Goal: Answer question/provide support

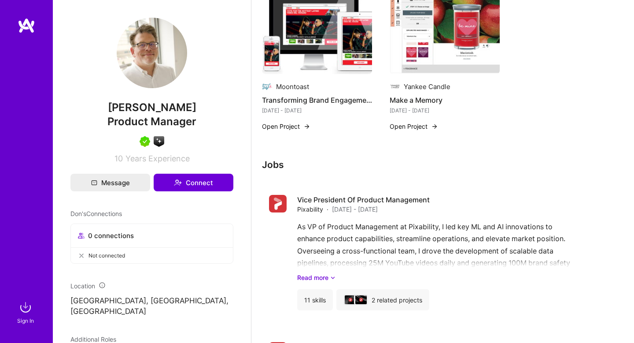
scroll to position [735, 0]
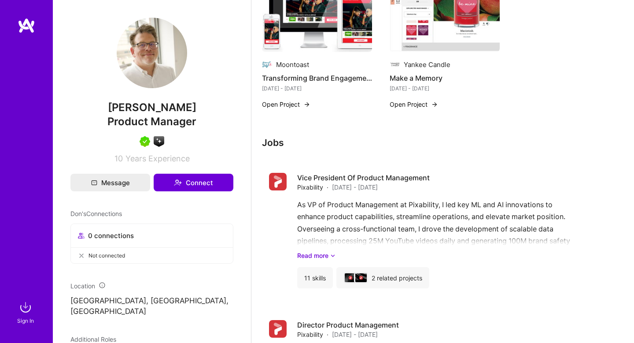
click at [22, 308] on img at bounding box center [26, 307] width 18 height 18
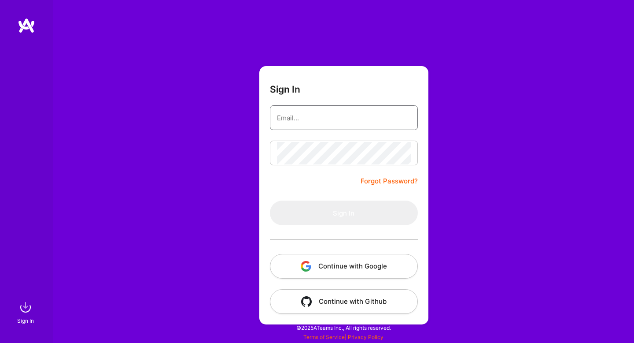
type input "[PERSON_NAME][EMAIL_ADDRESS][DOMAIN_NAME]"
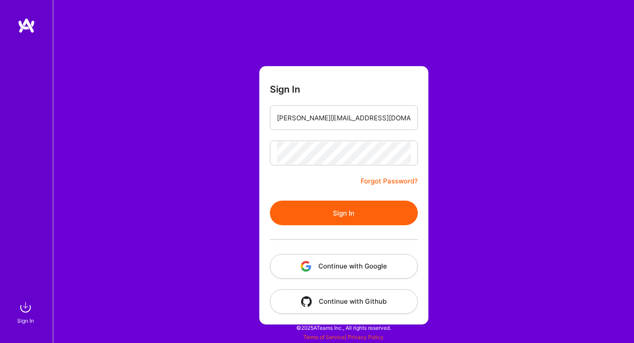
click at [314, 266] on button "Continue with Google" at bounding box center [344, 266] width 148 height 25
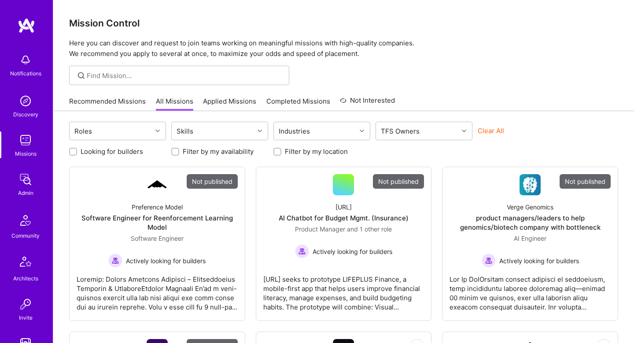
scroll to position [219, 0]
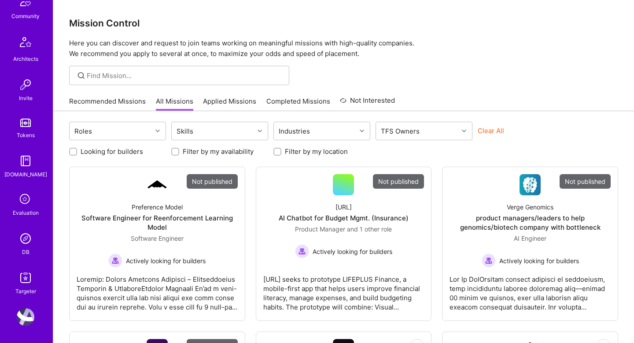
click at [30, 240] on img at bounding box center [26, 238] width 18 height 18
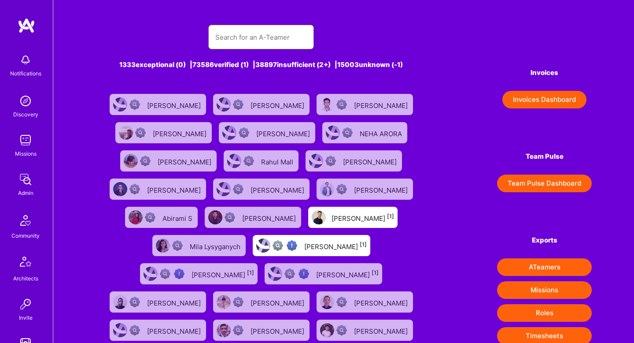
click at [255, 43] on input "text" at bounding box center [261, 37] width 92 height 22
paste input "[PERSON_NAME]"
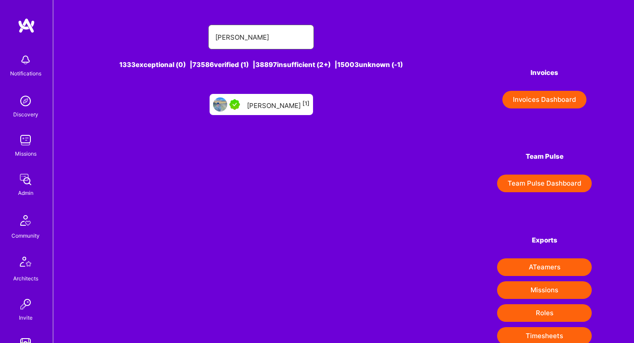
type input "[PERSON_NAME]"
click at [278, 107] on div "Ruyi Ren [1]" at bounding box center [278, 104] width 63 height 11
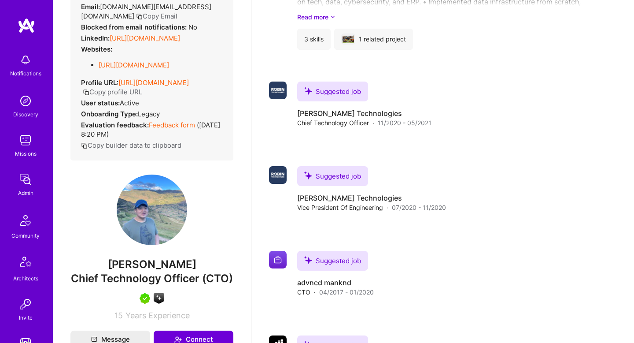
scroll to position [1104, 0]
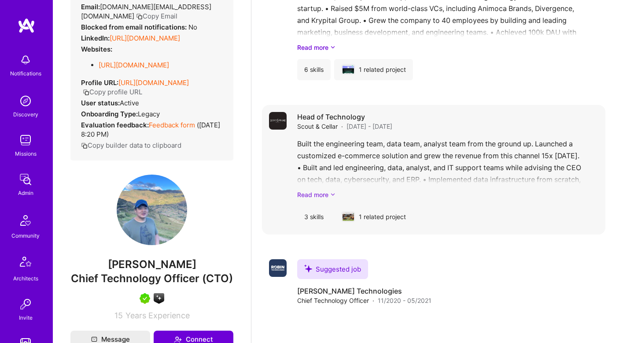
click at [308, 198] on link "Read more" at bounding box center [447, 194] width 301 height 9
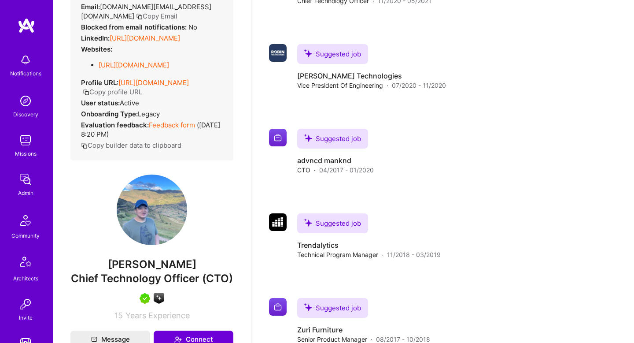
scroll to position [1493, 0]
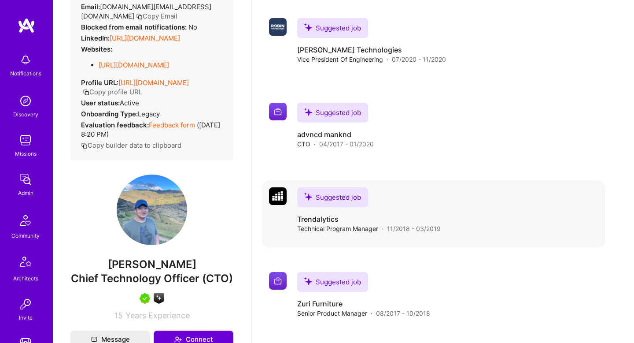
click at [343, 229] on span "Technical Program Manager" at bounding box center [337, 228] width 81 height 9
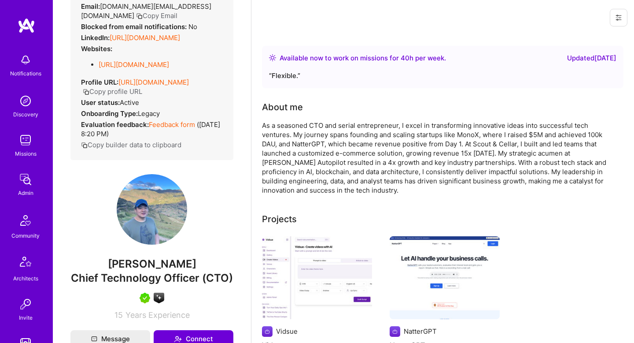
scroll to position [0, 0]
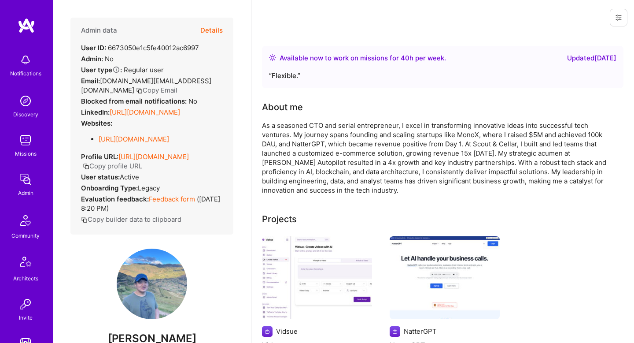
click at [210, 28] on button "Details" at bounding box center [211, 31] width 22 height 26
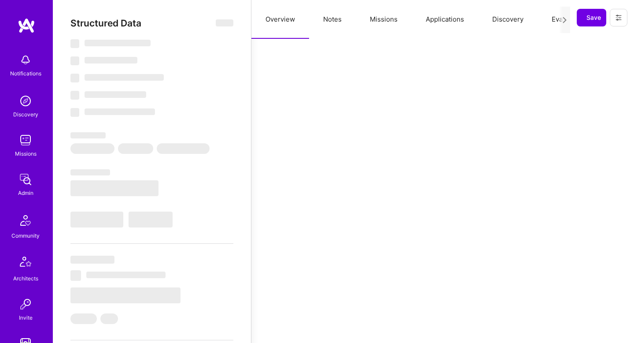
click at [336, 18] on button "Notes" at bounding box center [332, 19] width 47 height 39
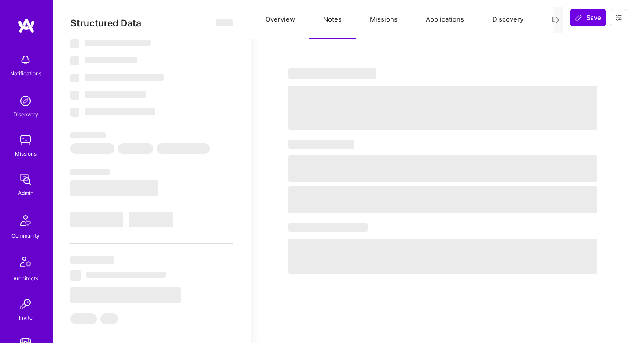
select select "Right Now"
select select "5"
select select "7"
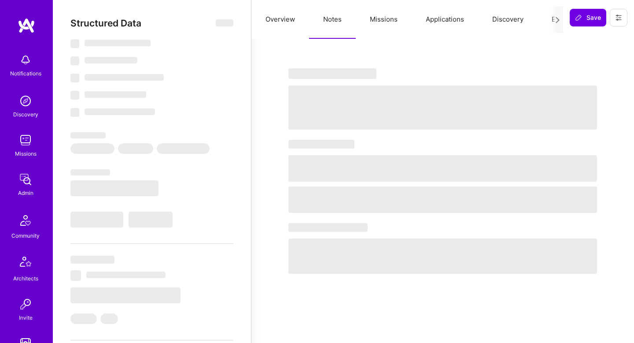
select select "US"
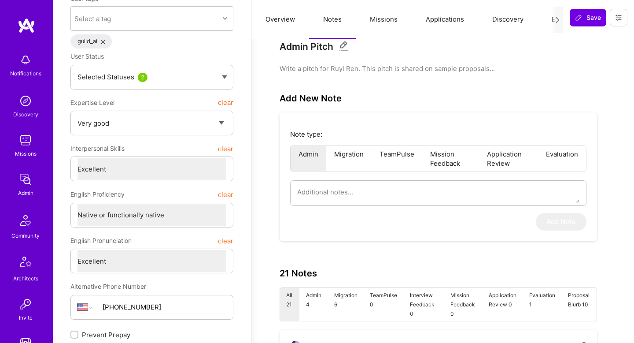
scroll to position [105, 0]
click at [342, 199] on textarea at bounding box center [438, 191] width 282 height 22
type textarea "x"
type textarea "F"
type textarea "x"
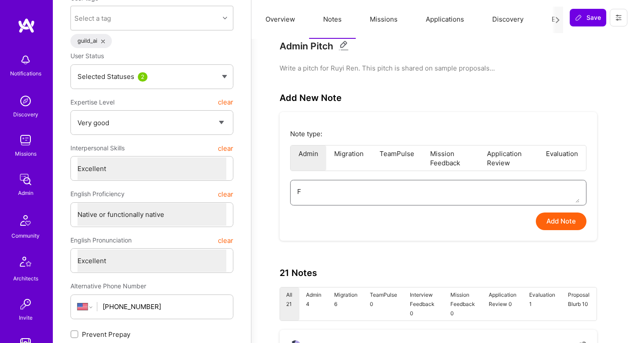
type textarea "Fr"
type textarea "x"
type textarea "Fro"
type textarea "x"
type textarea "From"
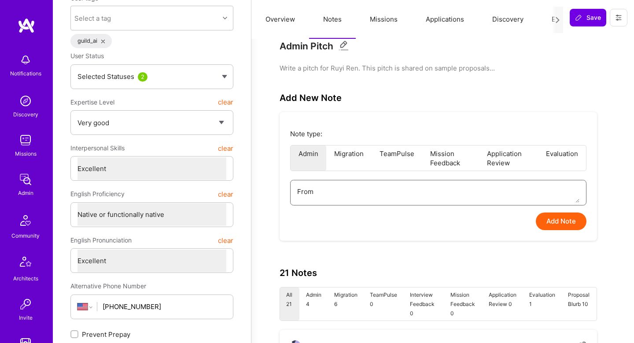
type textarea "x"
type textarea "From"
type textarea "x"
type textarea "From D"
type textarea "x"
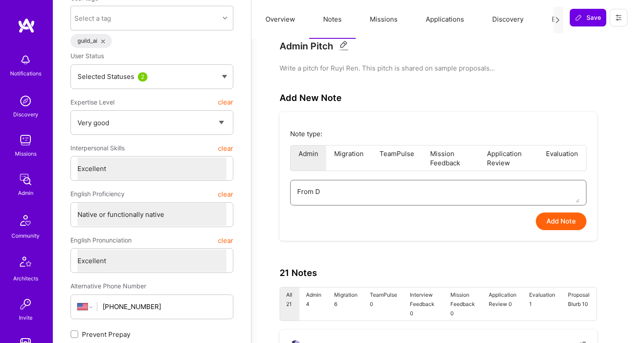
type textarea "From Do"
type textarea "x"
type textarea "From Doro"
type textarea "x"
type textarea "From Doron"
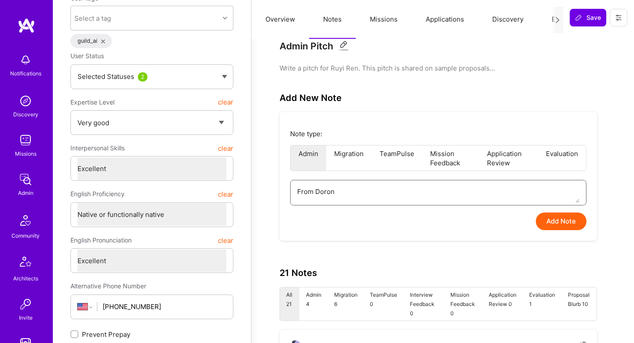
type textarea "x"
type textarea "From [GEOGRAPHIC_DATA]:"
type textarea "x"
type textarea "From [GEOGRAPHIC_DATA]:"
paste textarea "a very scrappy dev. Good with AI but a bit too scrappy to be confident about th…"
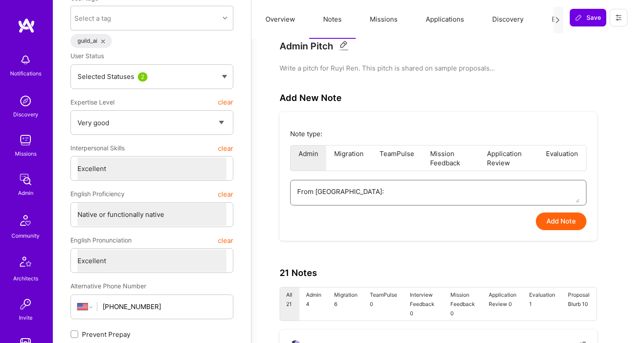
type textarea "x"
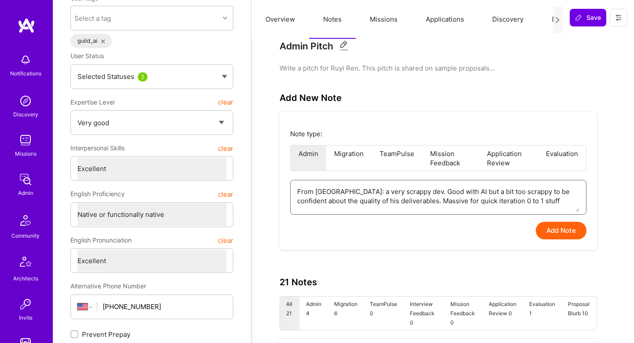
type textarea "From [GEOGRAPHIC_DATA]: a very scrappy dev. Good with AI but a bit too scrappy …"
click at [557, 235] on button "Add Note" at bounding box center [561, 230] width 51 height 18
type textarea "x"
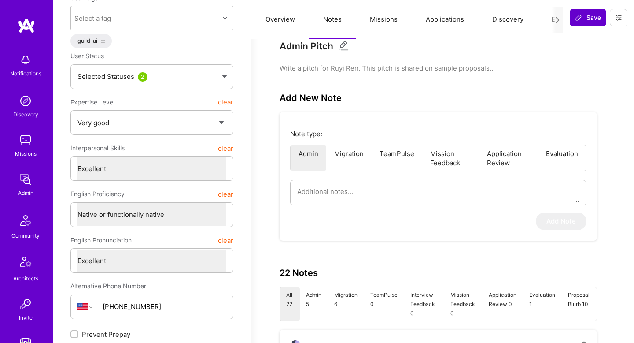
click at [589, 19] on span "Save" at bounding box center [588, 17] width 26 height 9
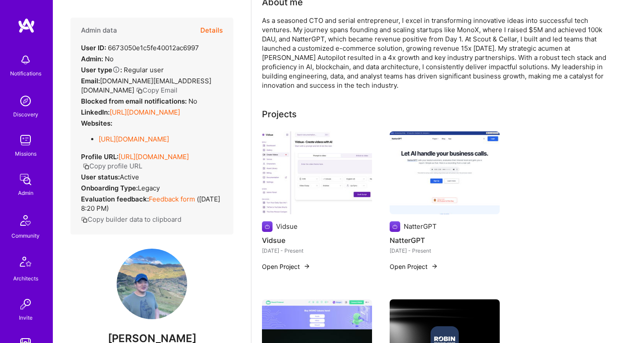
scroll to position [101, 0]
